Goal: Information Seeking & Learning: Learn about a topic

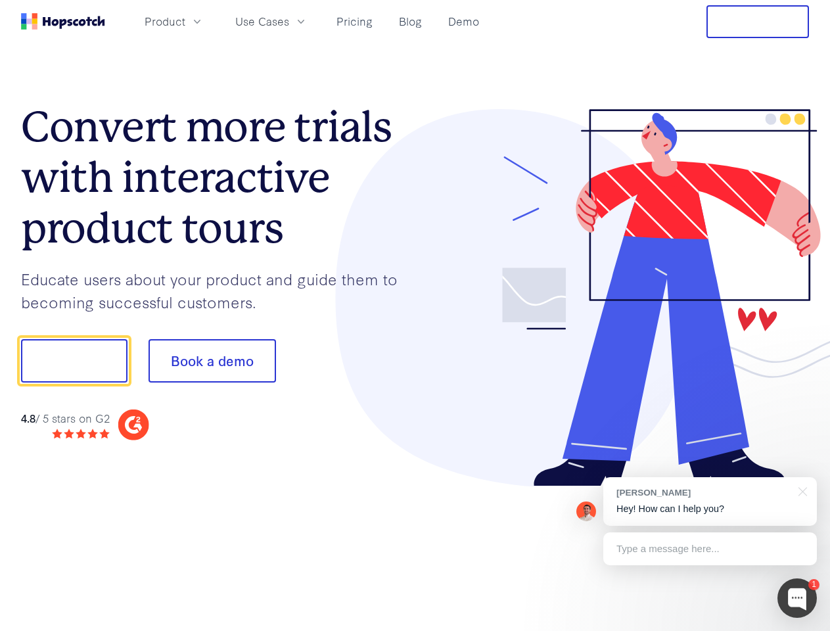
click at [415, 315] on div at bounding box center [612, 298] width 394 height 378
click at [185, 21] on span "Product" at bounding box center [165, 21] width 41 height 16
click at [289, 21] on span "Use Cases" at bounding box center [262, 21] width 54 height 16
click at [757, 22] on button "Free Trial" at bounding box center [757, 21] width 102 height 33
click at [74, 361] on button "Show me!" at bounding box center [74, 360] width 106 height 43
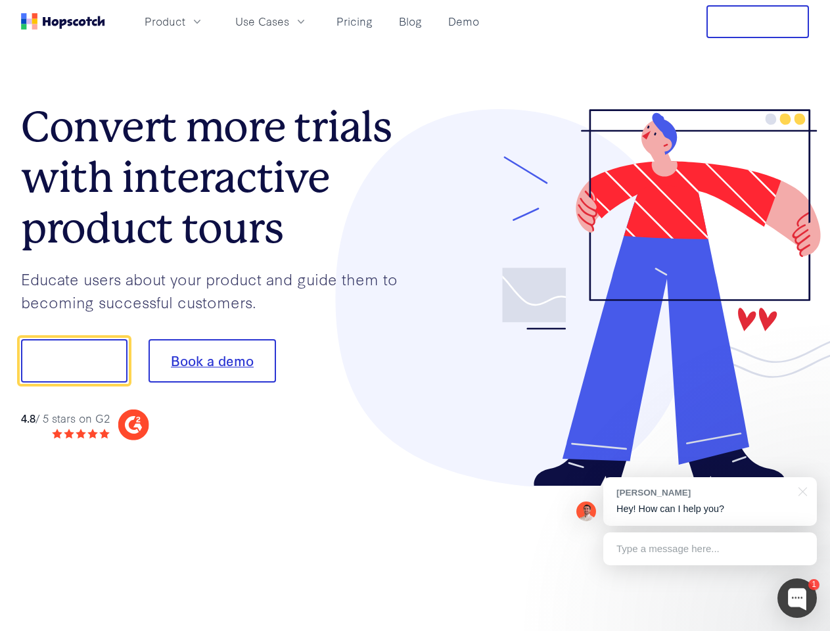
click at [212, 361] on button "Book a demo" at bounding box center [211, 360] width 127 height 43
click at [797, 598] on div at bounding box center [796, 597] width 39 height 39
click at [709, 501] on div "[PERSON_NAME] Hey! How can I help you?" at bounding box center [709, 501] width 213 height 49
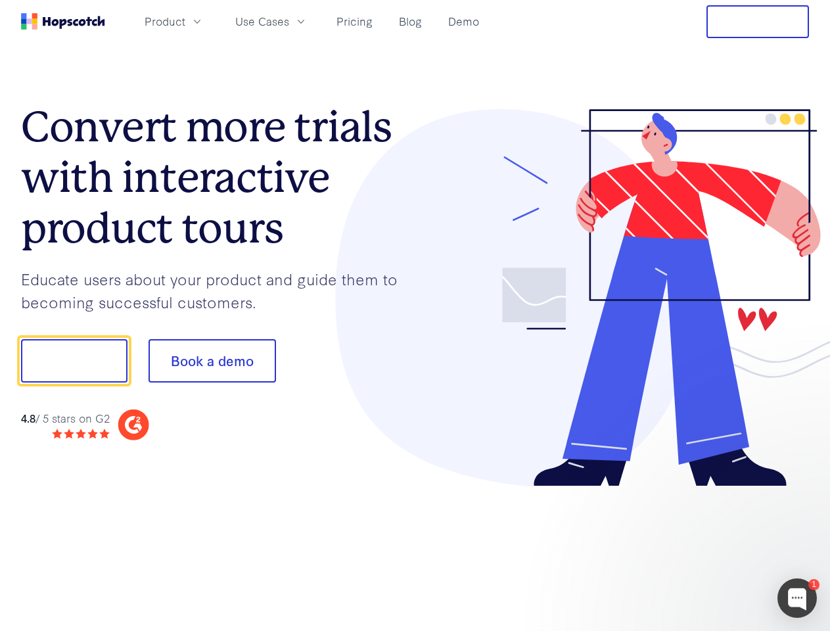
click at [800, 490] on div at bounding box center [693, 447] width 246 height 262
click at [709, 548] on div at bounding box center [693, 447] width 246 height 262
